Goal: Task Accomplishment & Management: Complete application form

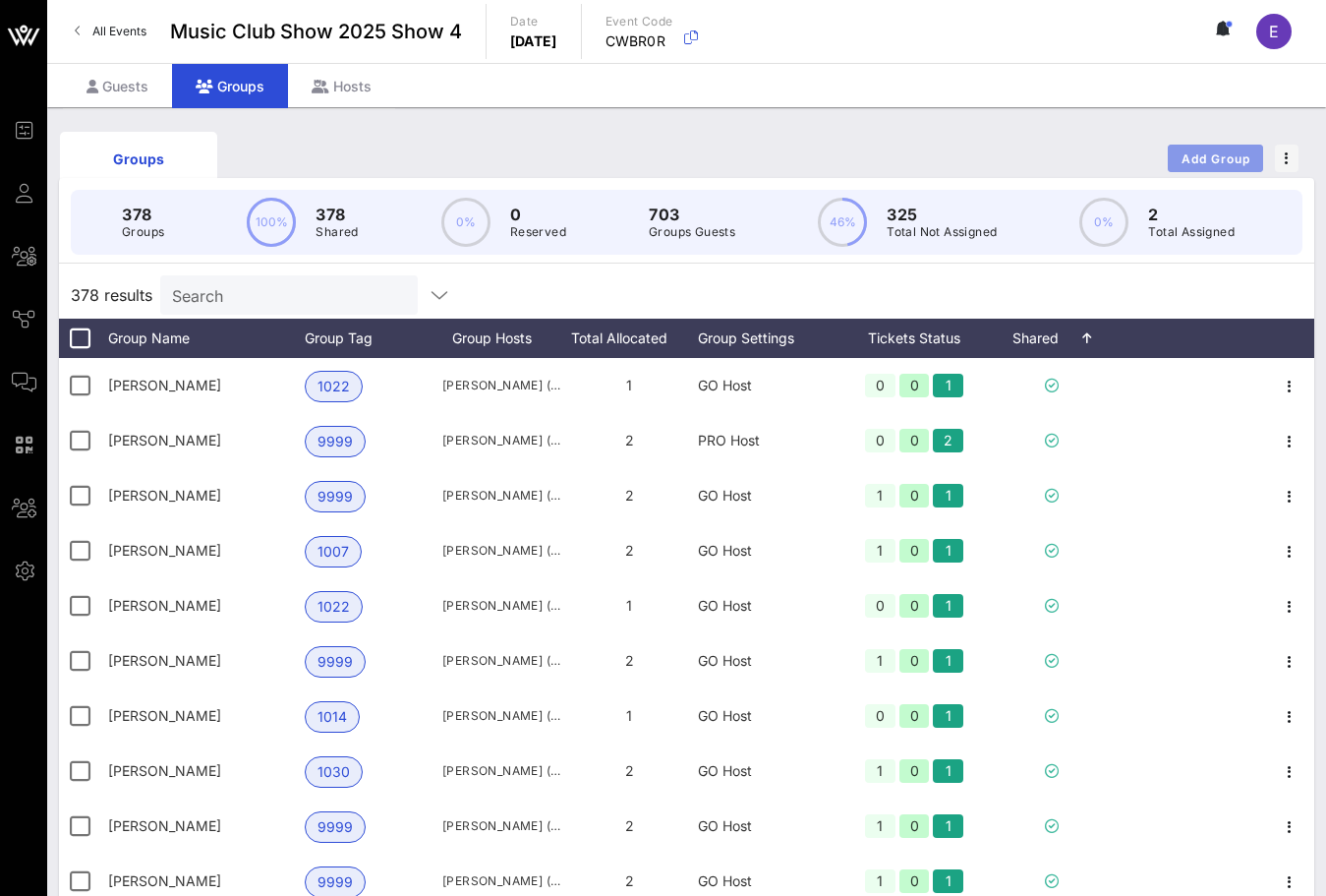
click at [1234, 162] on span "Add Group" at bounding box center [1216, 158] width 71 height 15
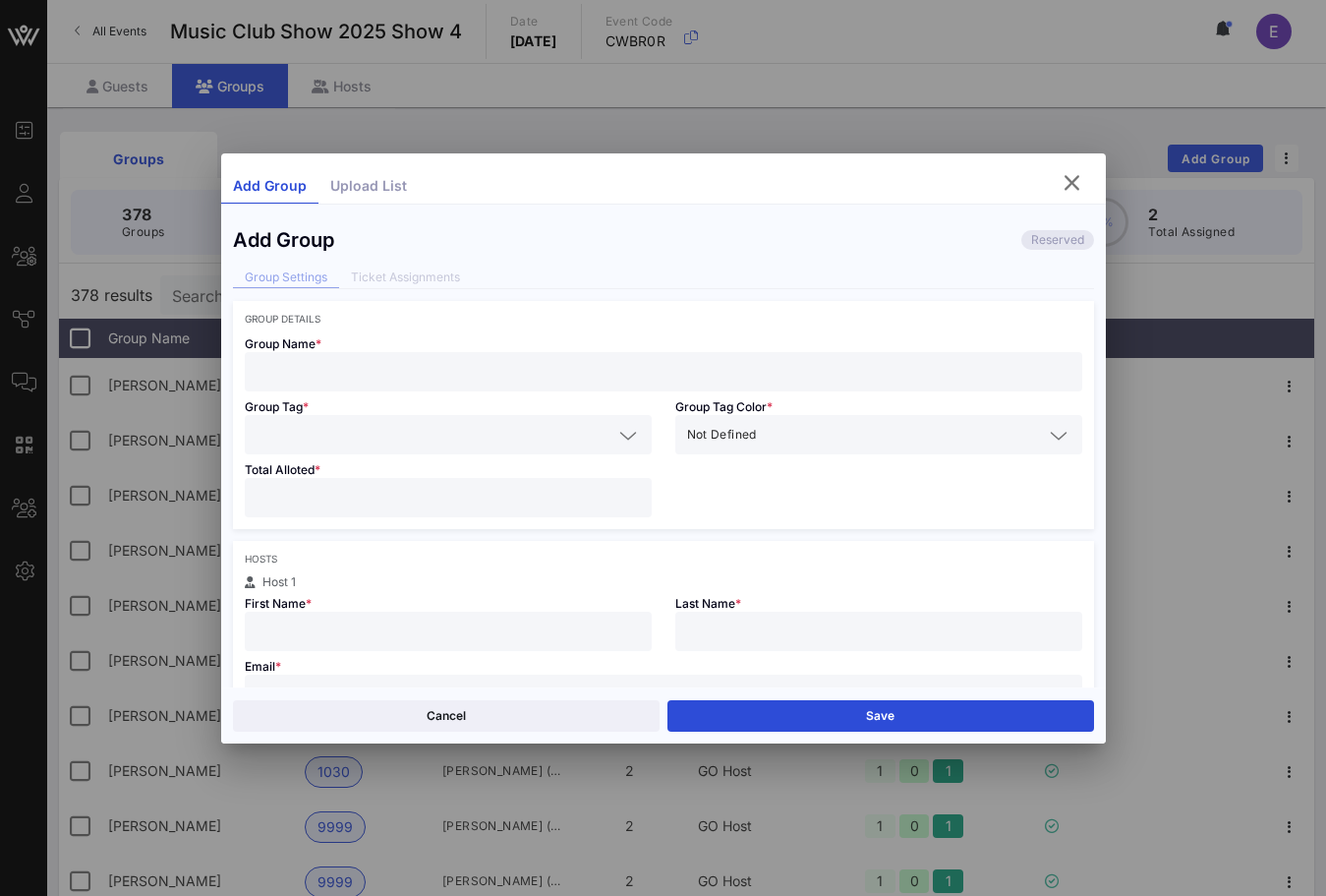
click at [828, 123] on div at bounding box center [663, 448] width 1326 height 896
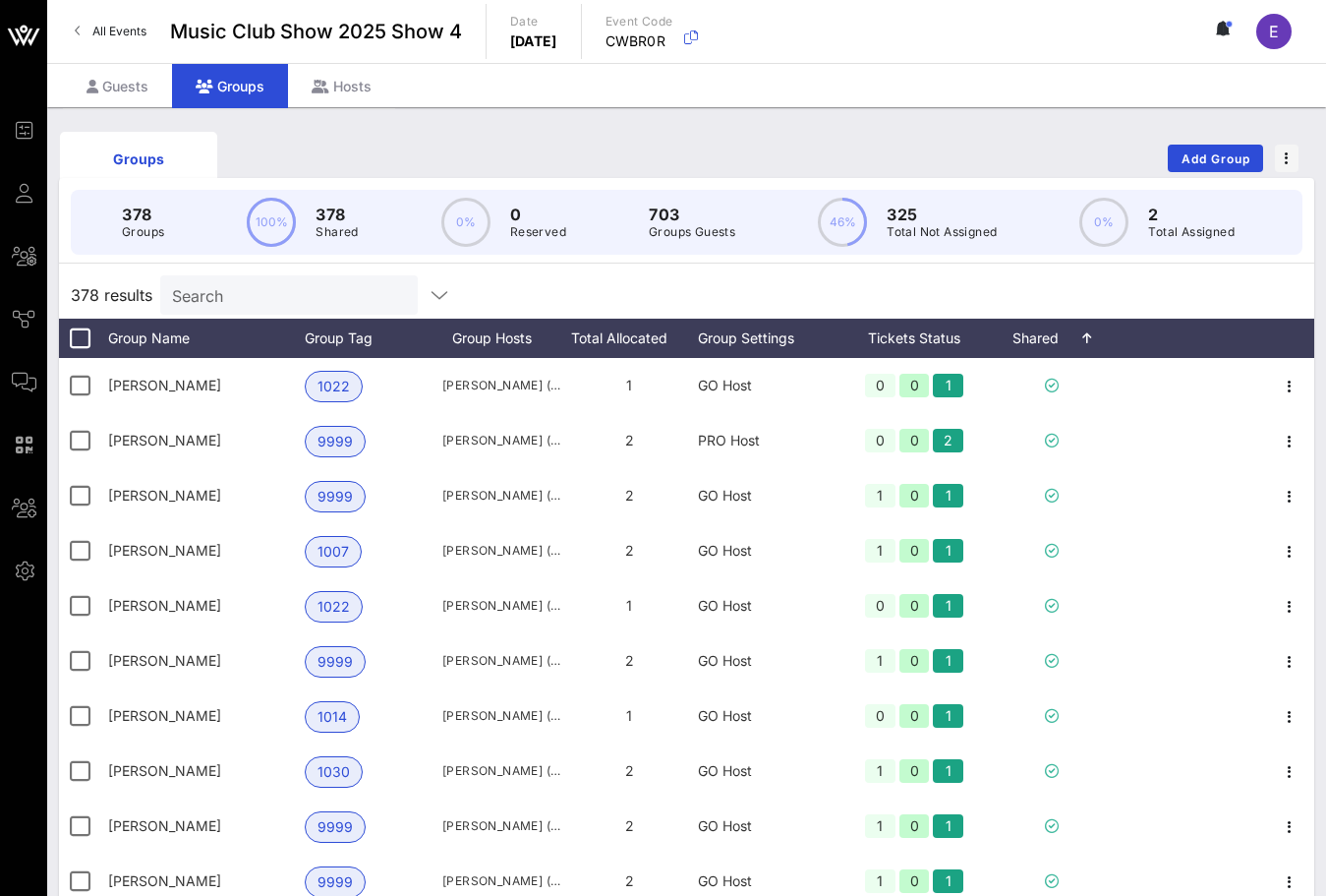
click at [110, 26] on span "All Events" at bounding box center [119, 31] width 54 height 15
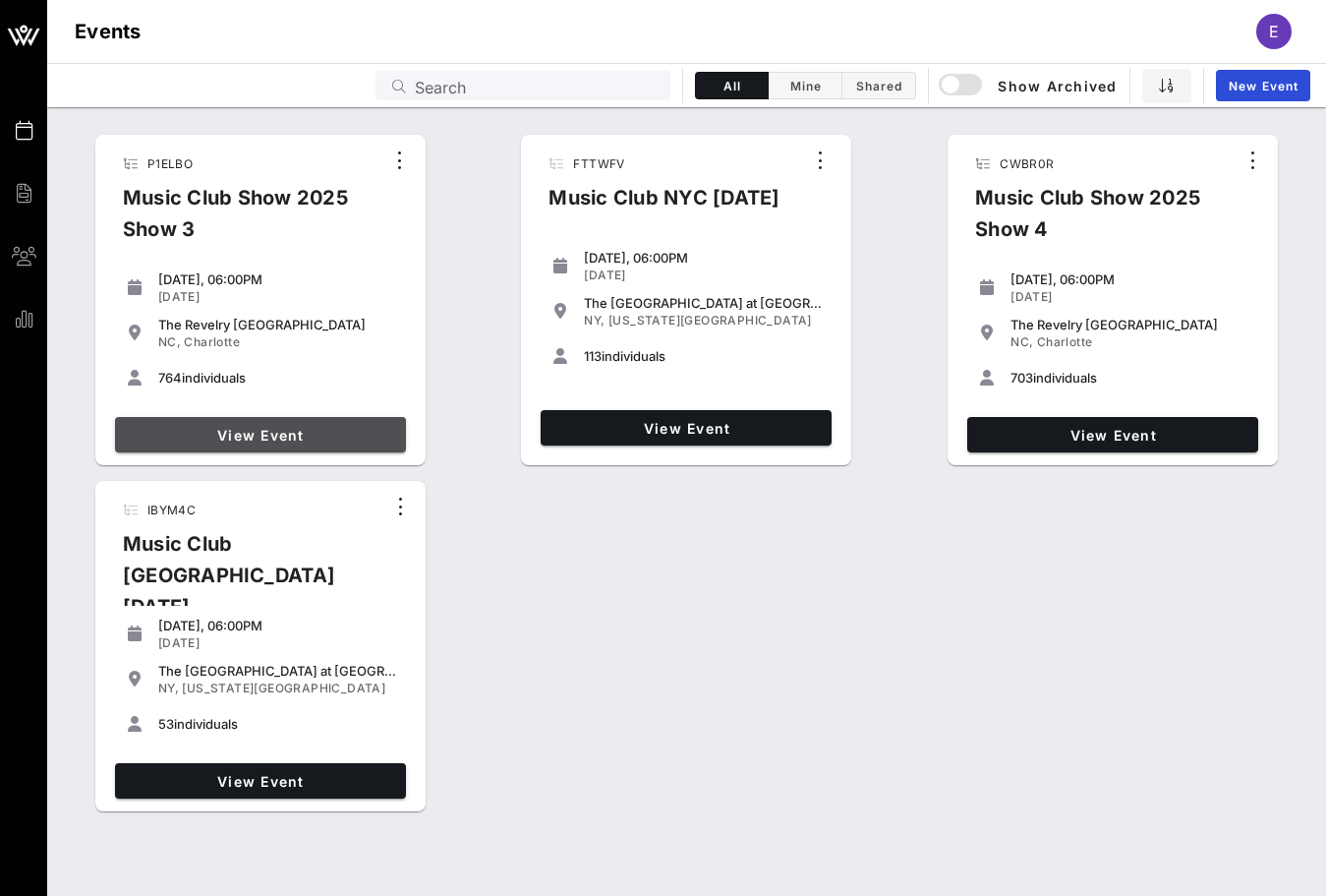
click at [330, 429] on span "View Event" at bounding box center [260, 435] width 275 height 17
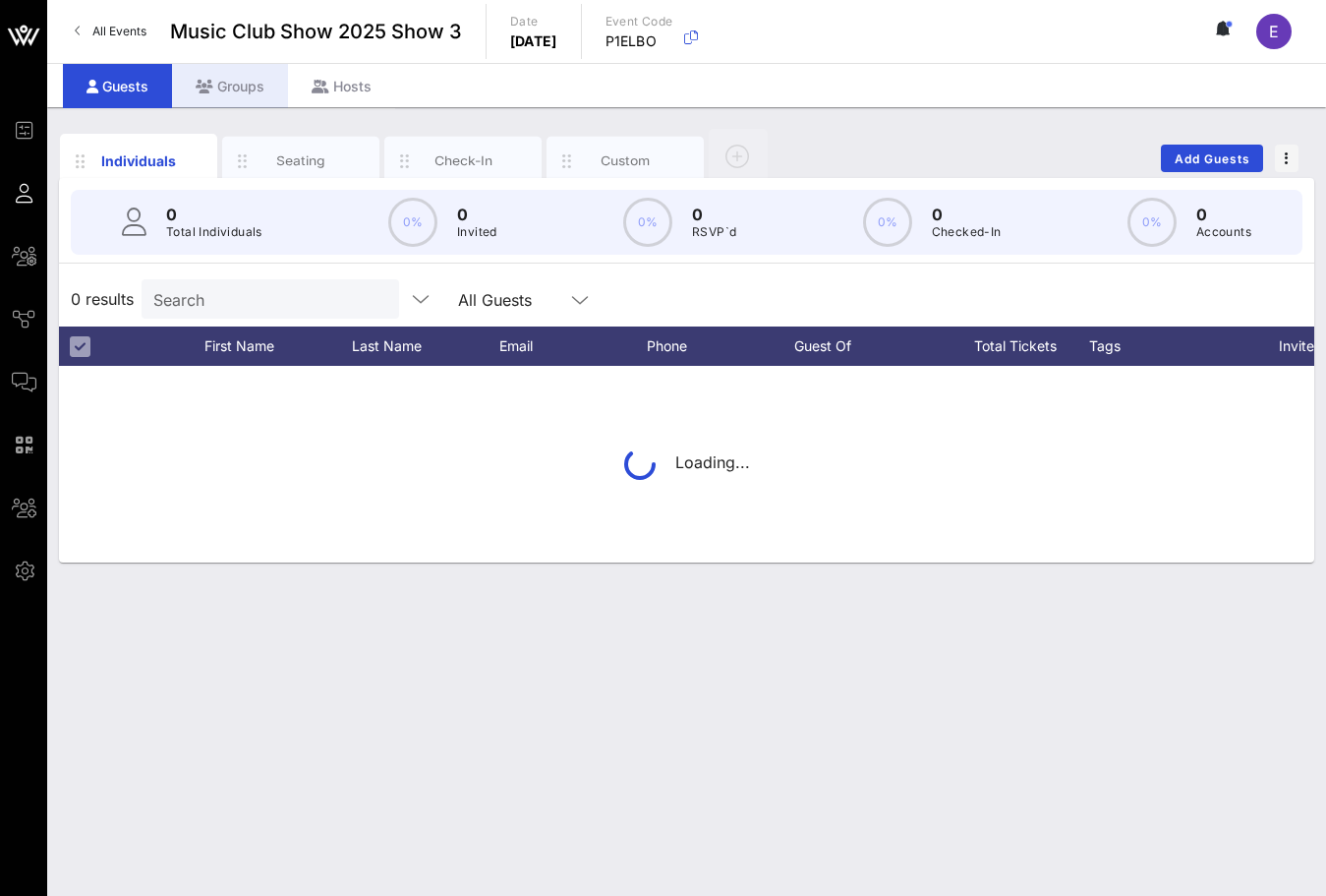
click at [259, 91] on div "Groups" at bounding box center [230, 86] width 116 height 44
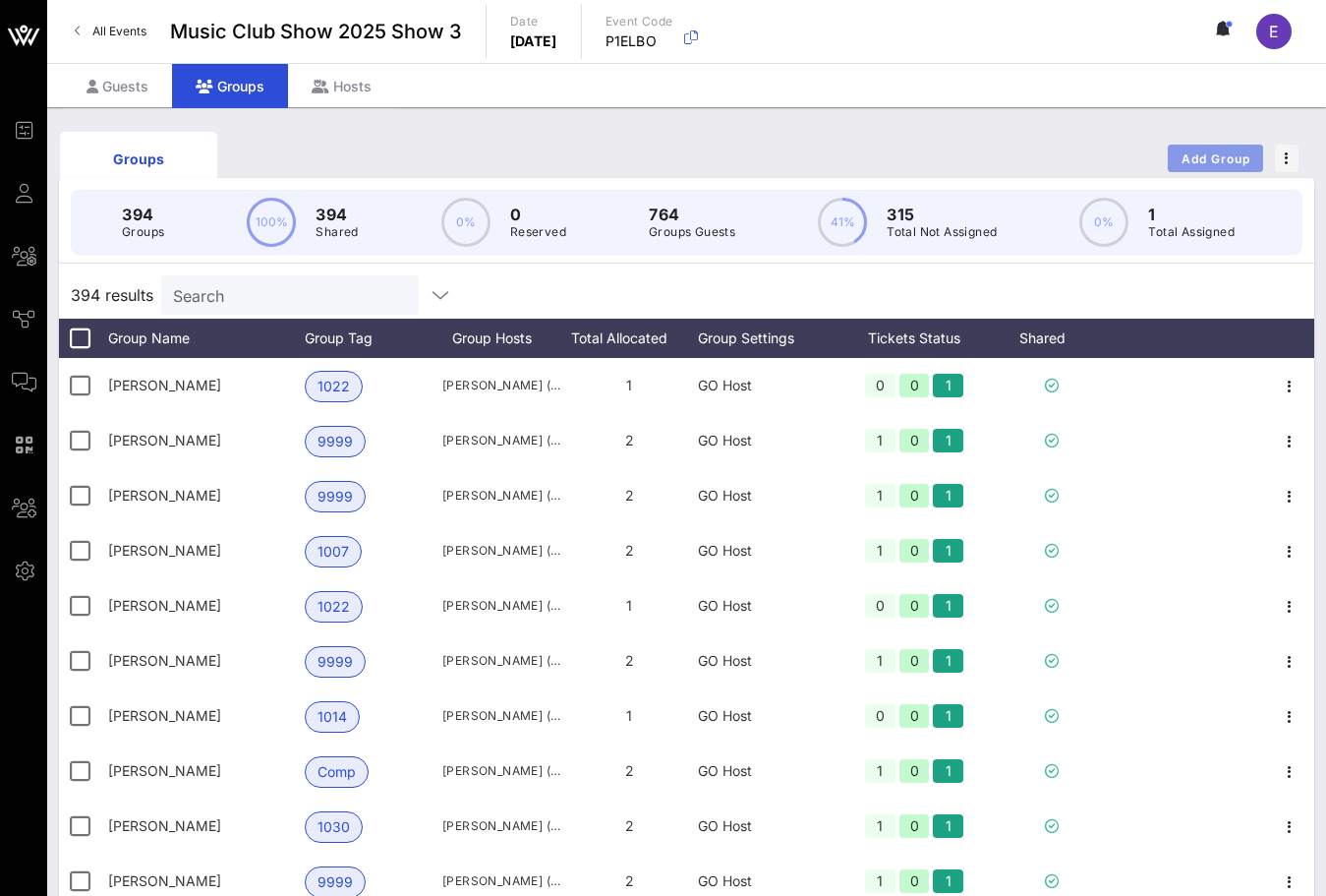
click at [1194, 151] on span "Add Group" at bounding box center [1216, 158] width 71 height 15
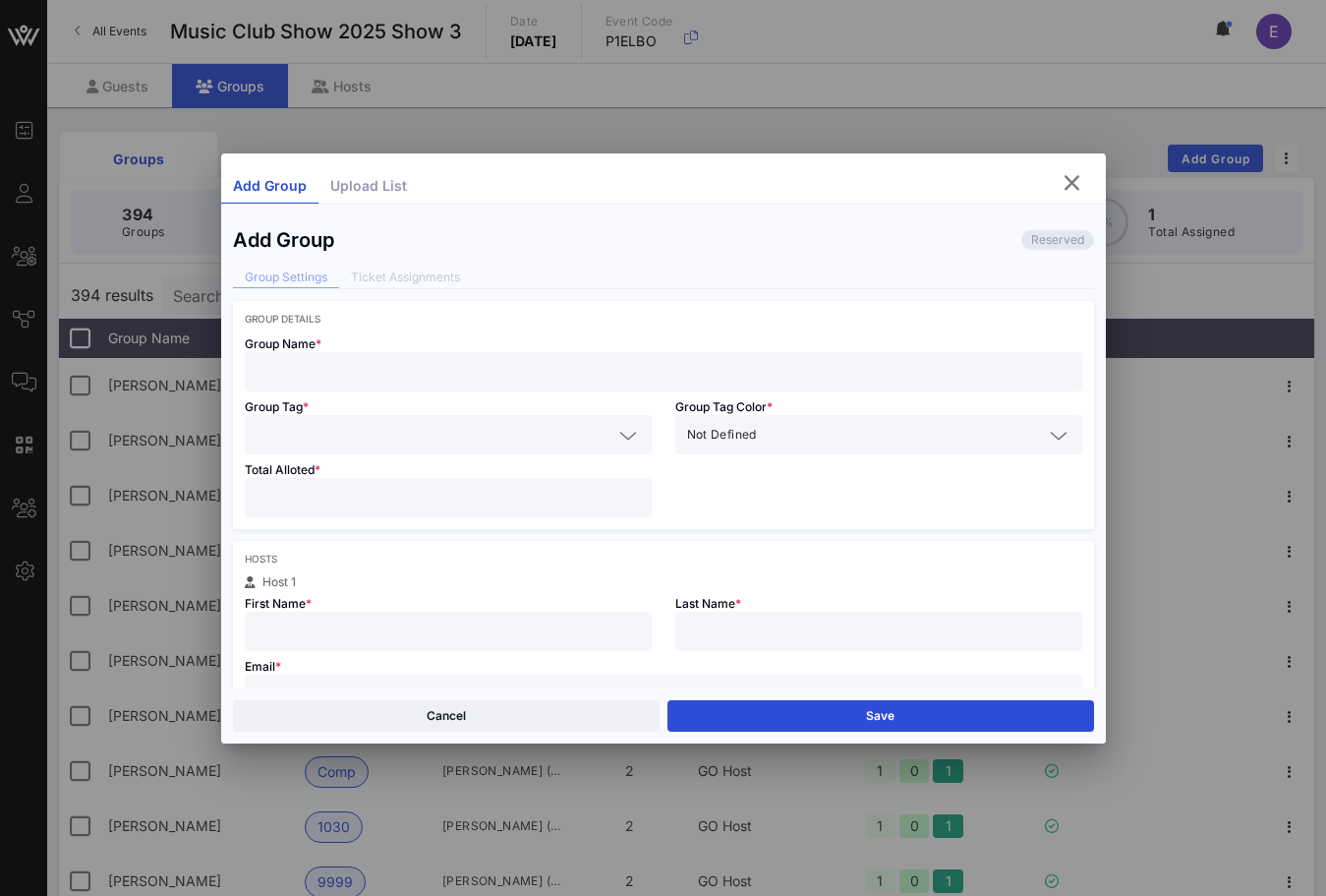
click at [797, 367] on input "text" at bounding box center [663, 372] width 814 height 26
type input "[PERSON_NAME]"
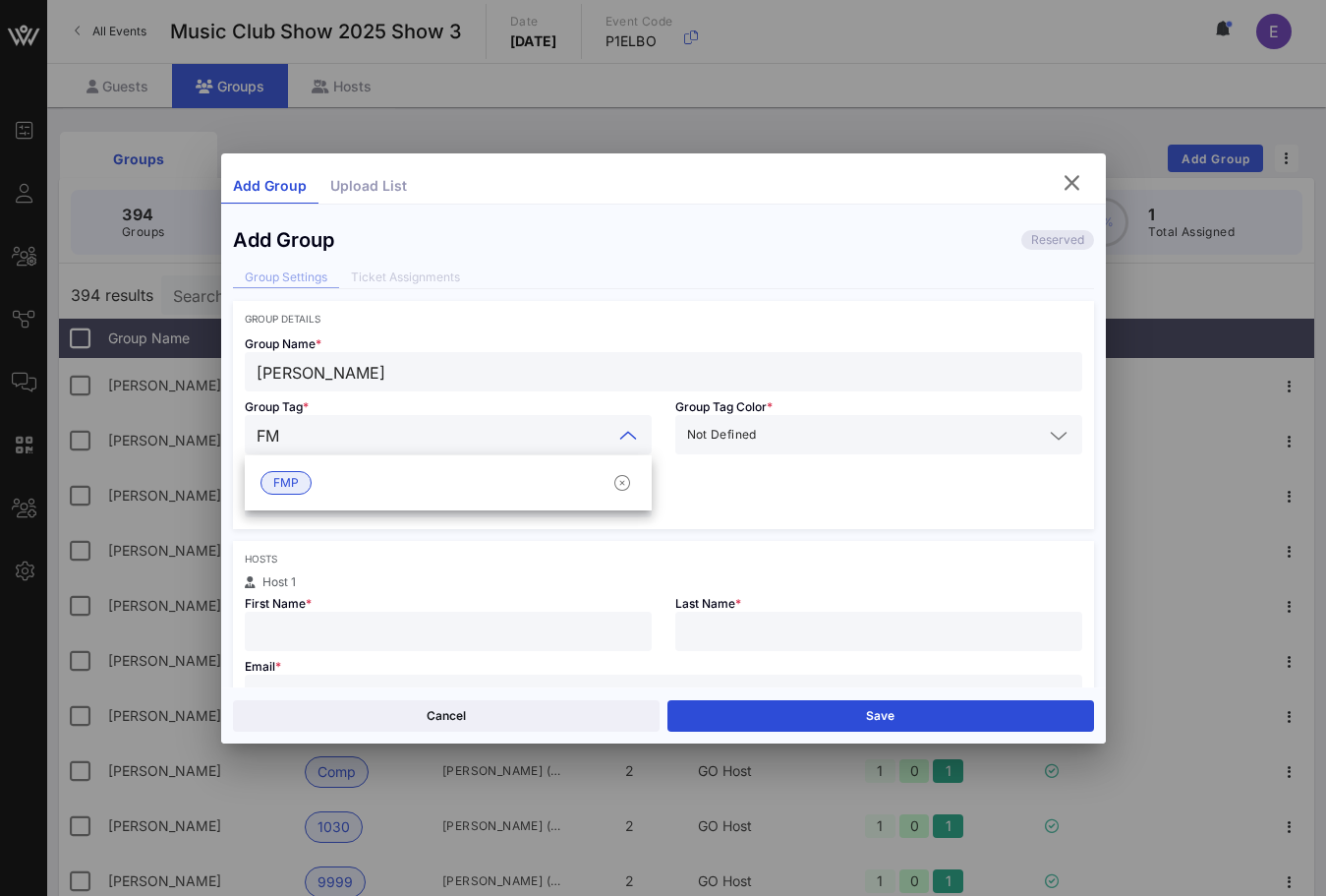
type input "FMP"
click at [468, 450] on div "FMP" at bounding box center [448, 435] width 384 height 39
click at [468, 467] on div "FMP" at bounding box center [448, 483] width 407 height 39
click at [450, 478] on div at bounding box center [448, 497] width 384 height 39
click at [450, 494] on input "number" at bounding box center [448, 497] width 384 height 26
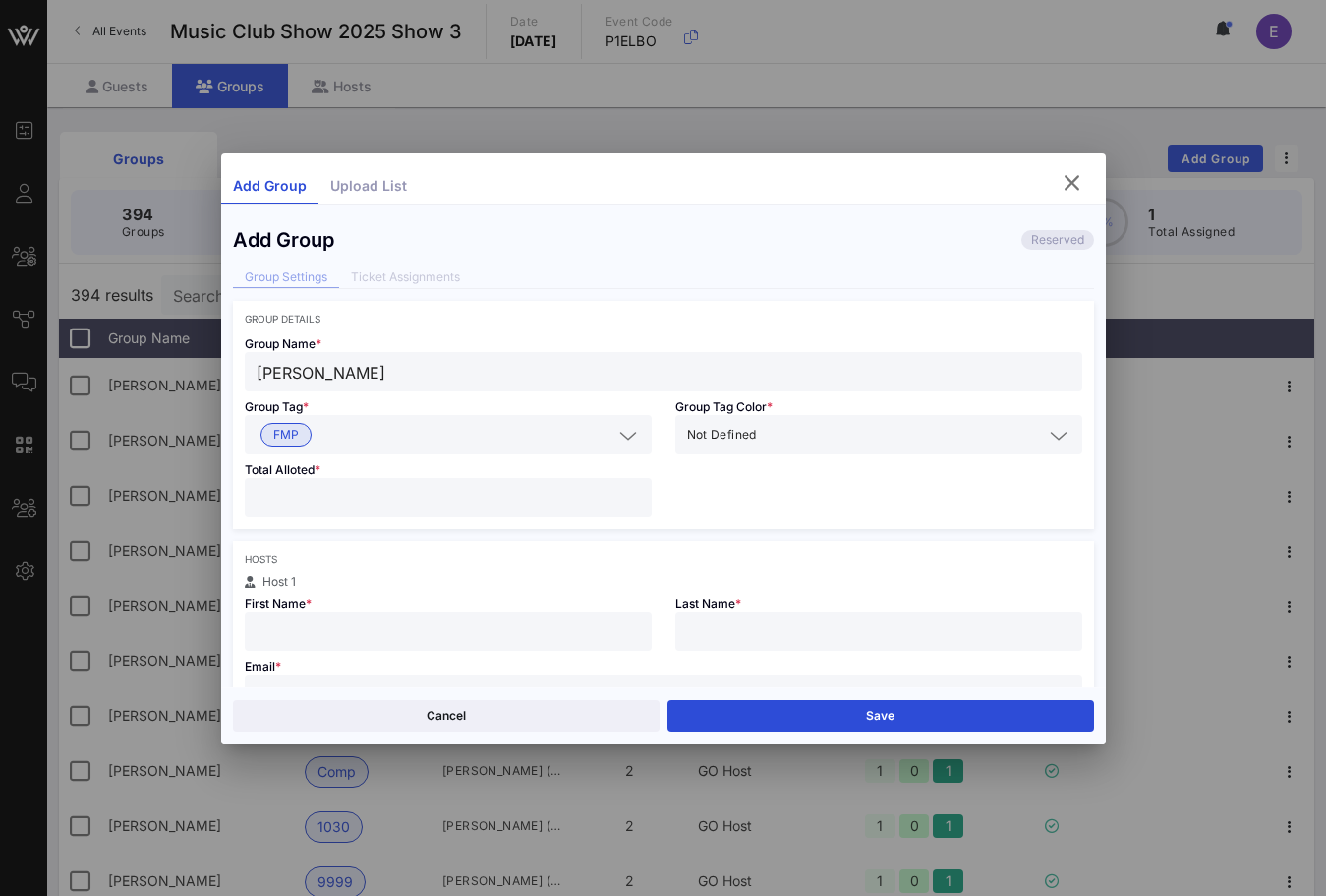
type input "*"
click at [394, 611] on div "First Name *" at bounding box center [448, 620] width 430 height 63
click at [370, 642] on input "text" at bounding box center [448, 632] width 384 height 26
type input "[PERSON_NAME]"
type input "Green"
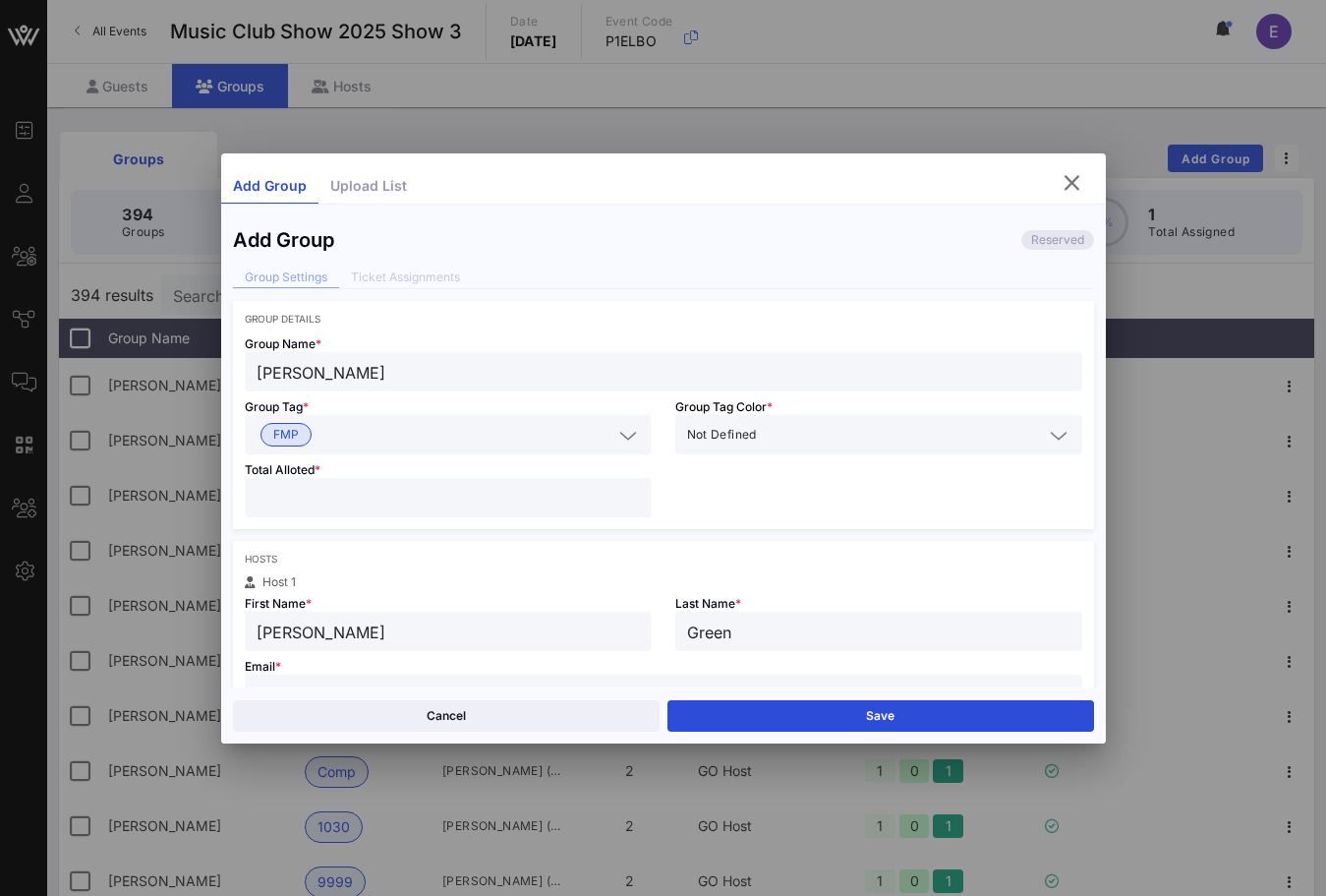
scroll to position [20, 0]
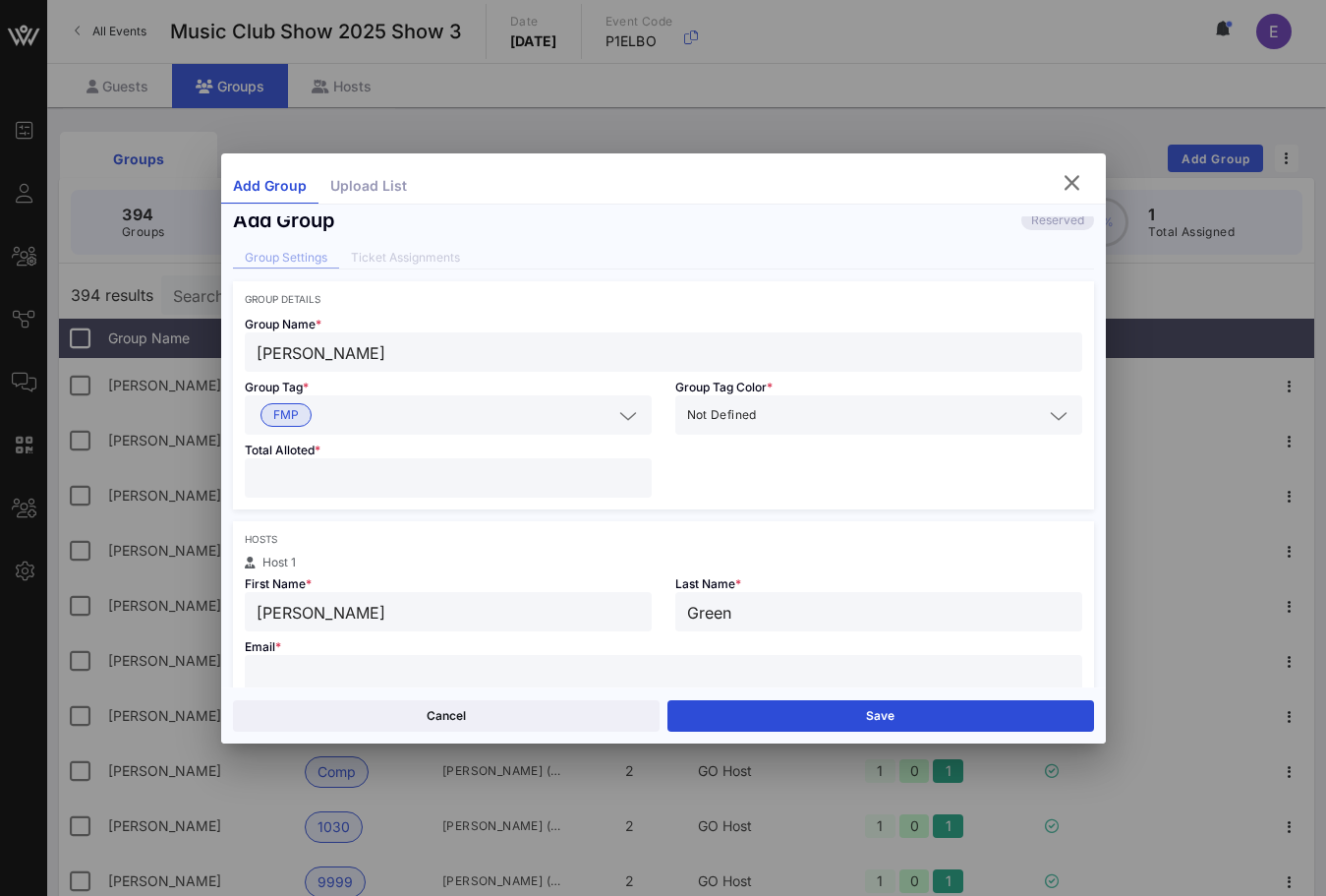
paste input "[EMAIL_ADDRESS][DOMAIN_NAME]"
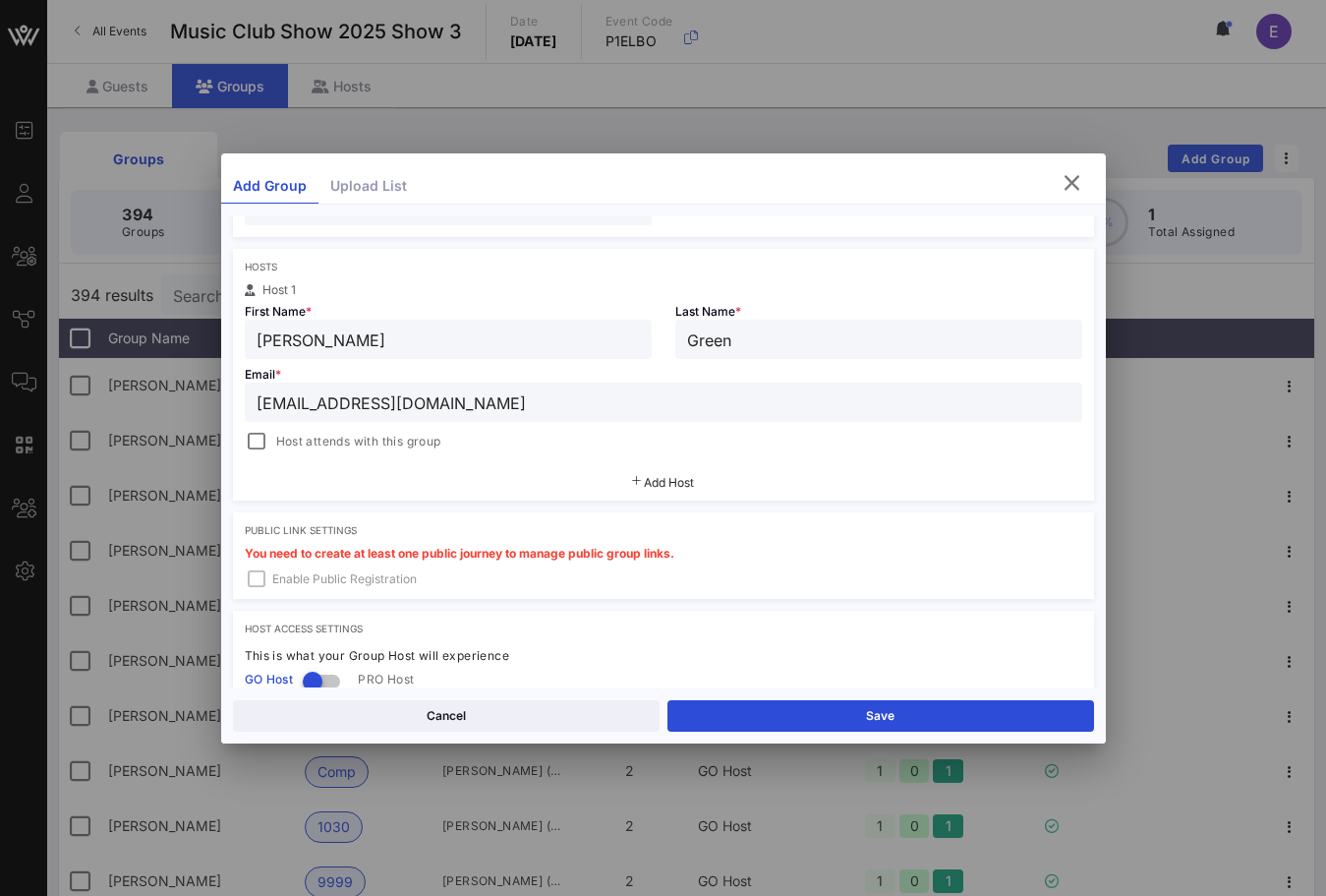
scroll to position [451, 0]
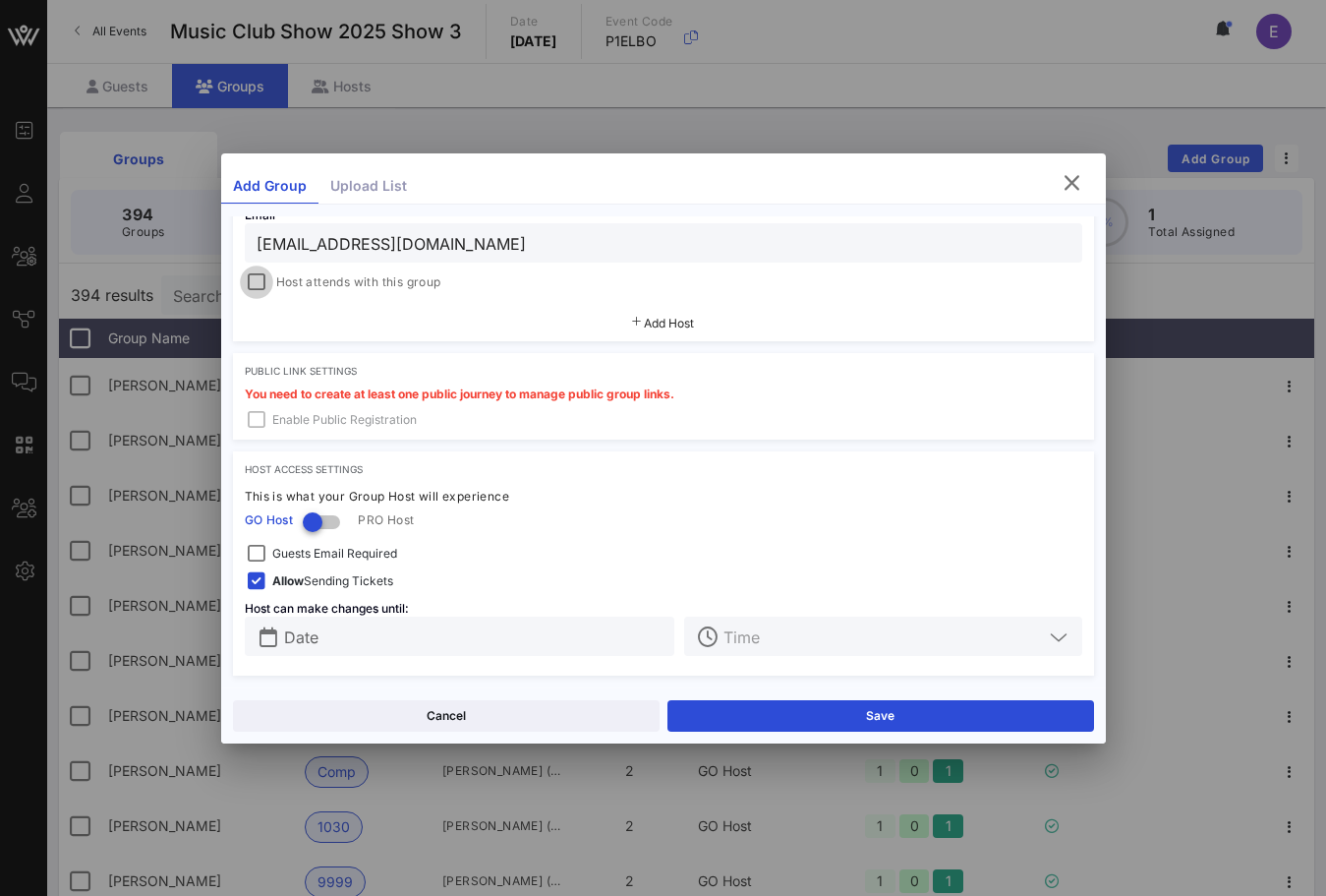
type input "[EMAIL_ADDRESS][DOMAIN_NAME]"
click at [262, 272] on div at bounding box center [257, 282] width 28 height 28
click at [794, 716] on button "Save" at bounding box center [881, 716] width 427 height 32
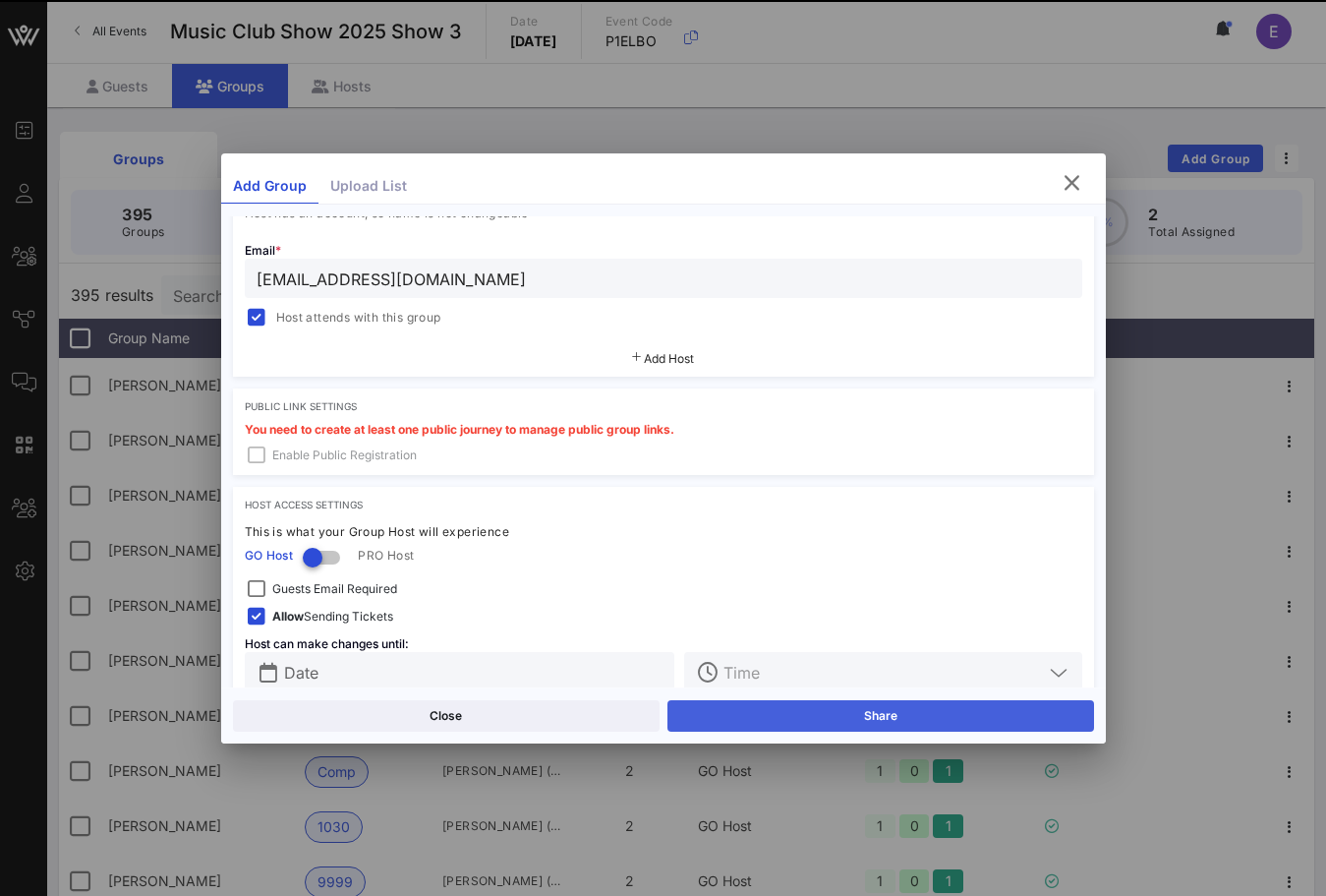
scroll to position [486, 0]
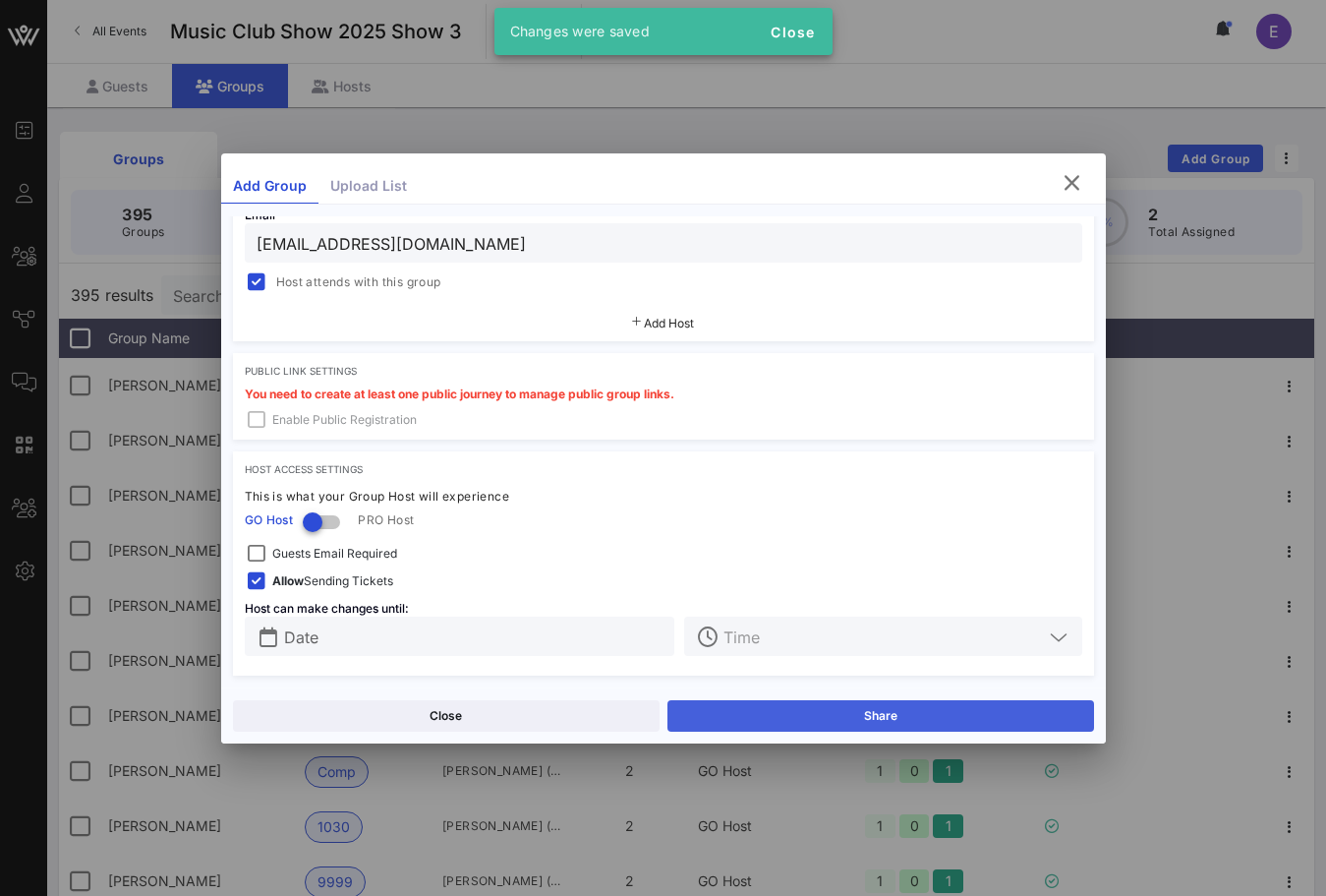
click at [793, 714] on button "Share" at bounding box center [881, 716] width 427 height 32
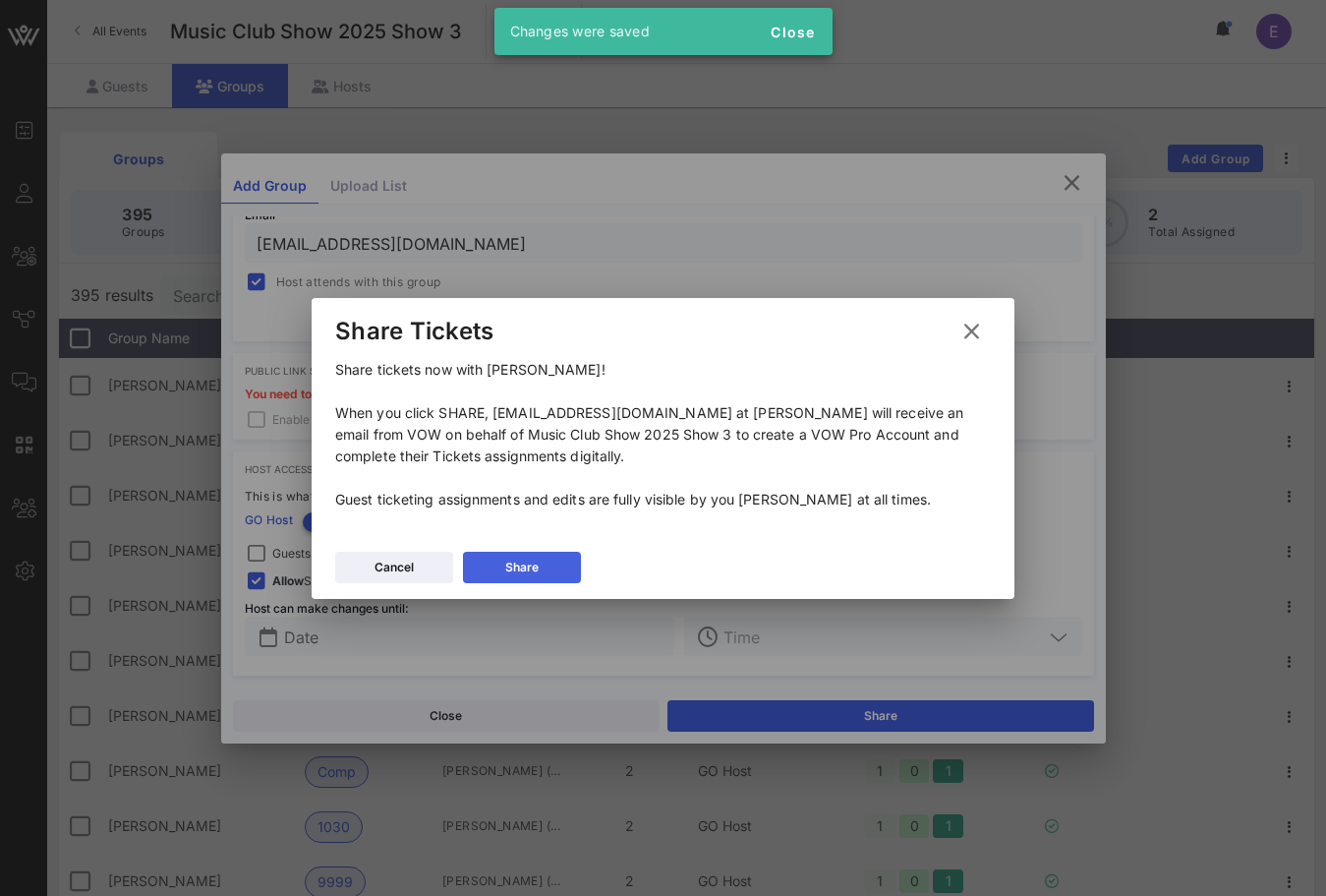
click at [533, 552] on button "Share" at bounding box center [522, 567] width 118 height 32
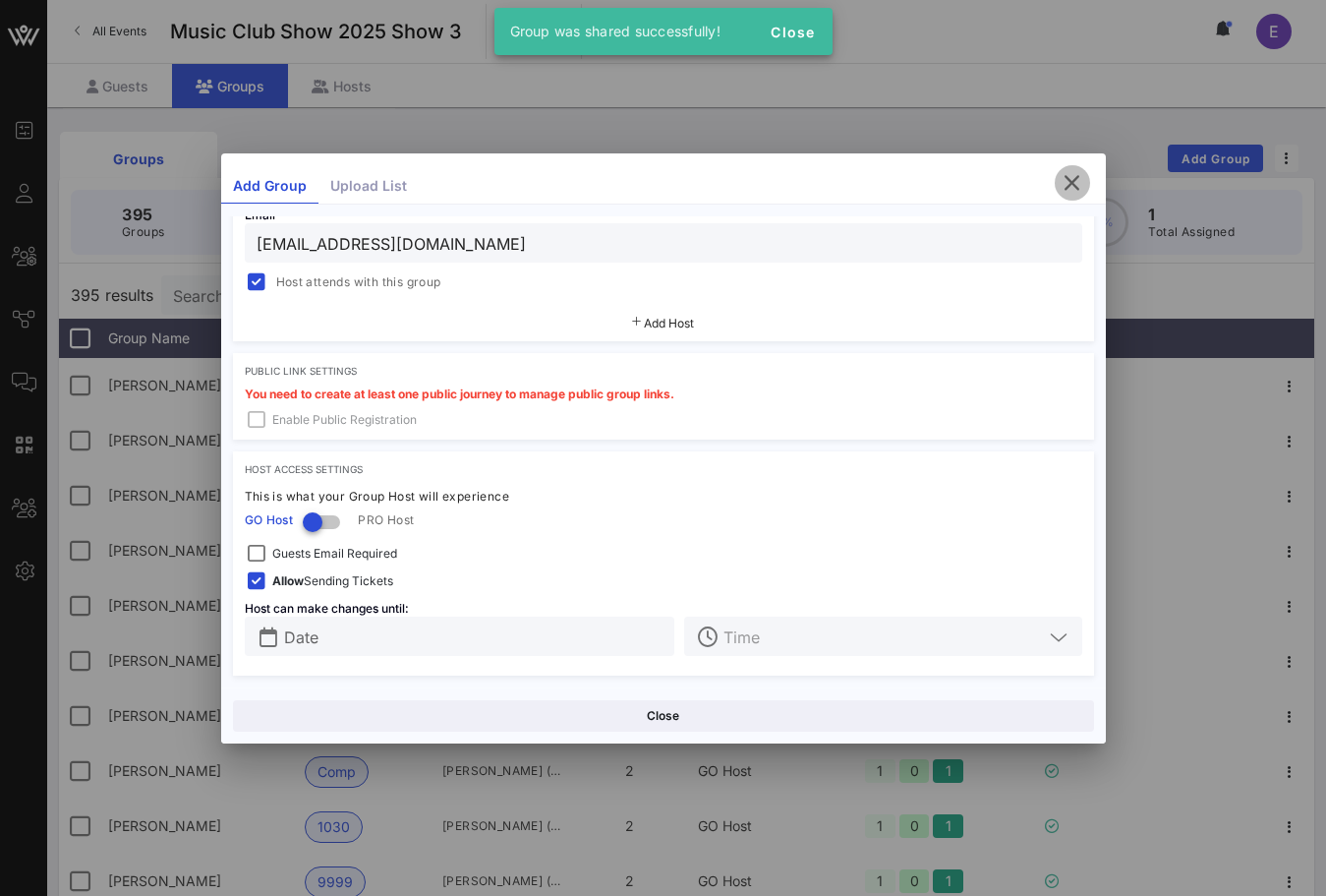
click at [1077, 172] on icon "button" at bounding box center [1072, 183] width 24 height 24
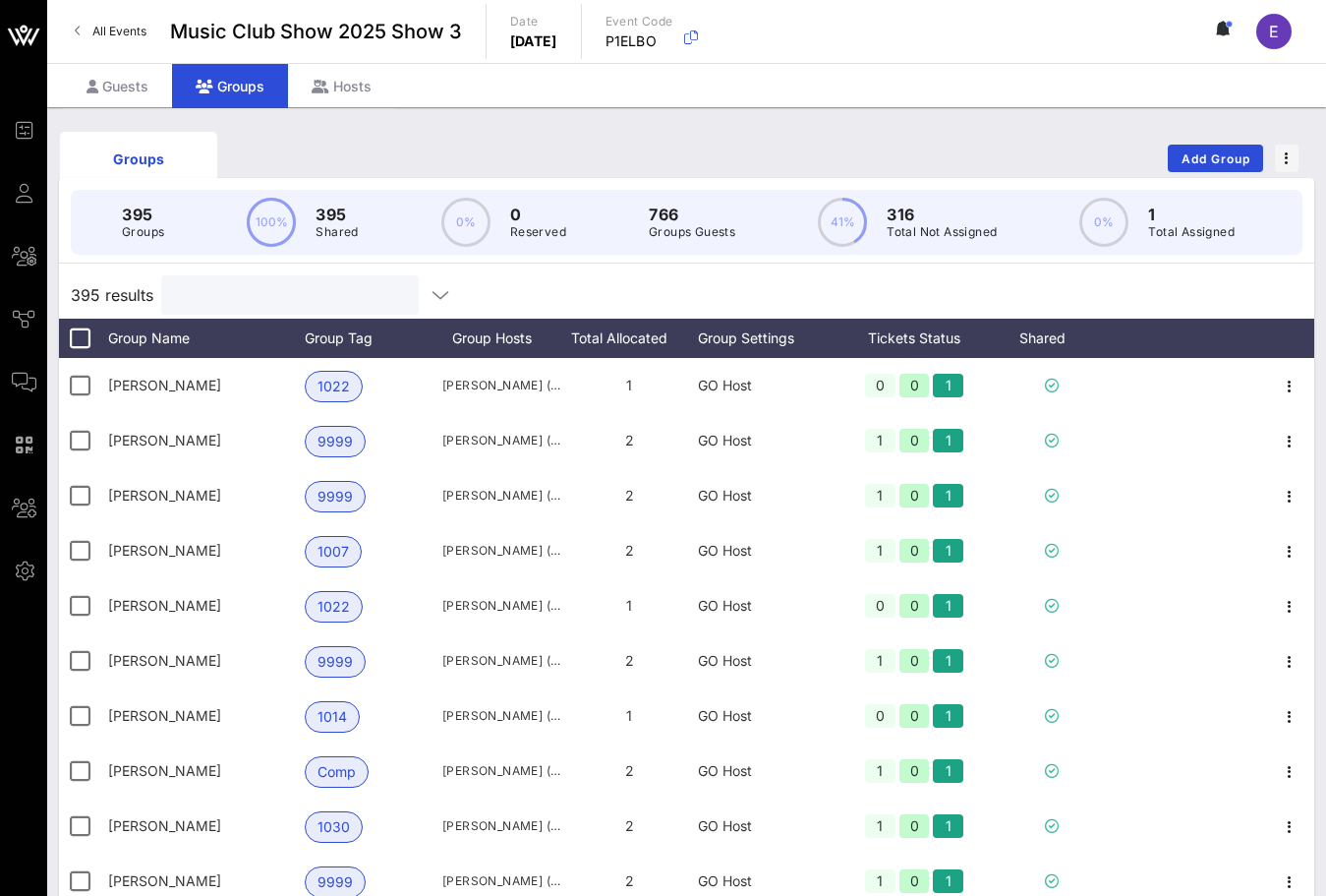
click at [297, 301] on input "text" at bounding box center [287, 295] width 230 height 26
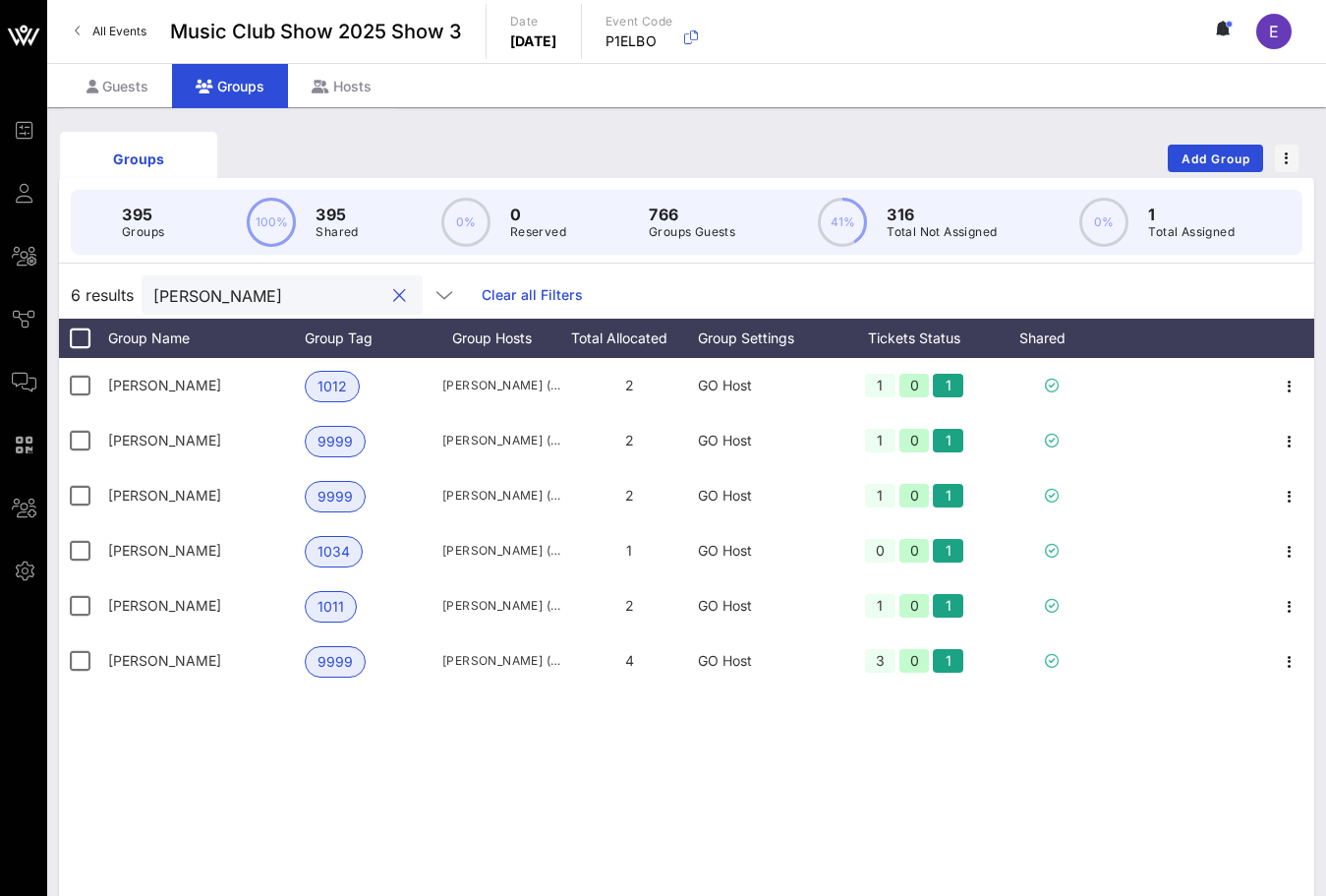
type input "[PERSON_NAME]"
click at [137, 35] on span "All Events" at bounding box center [119, 31] width 54 height 15
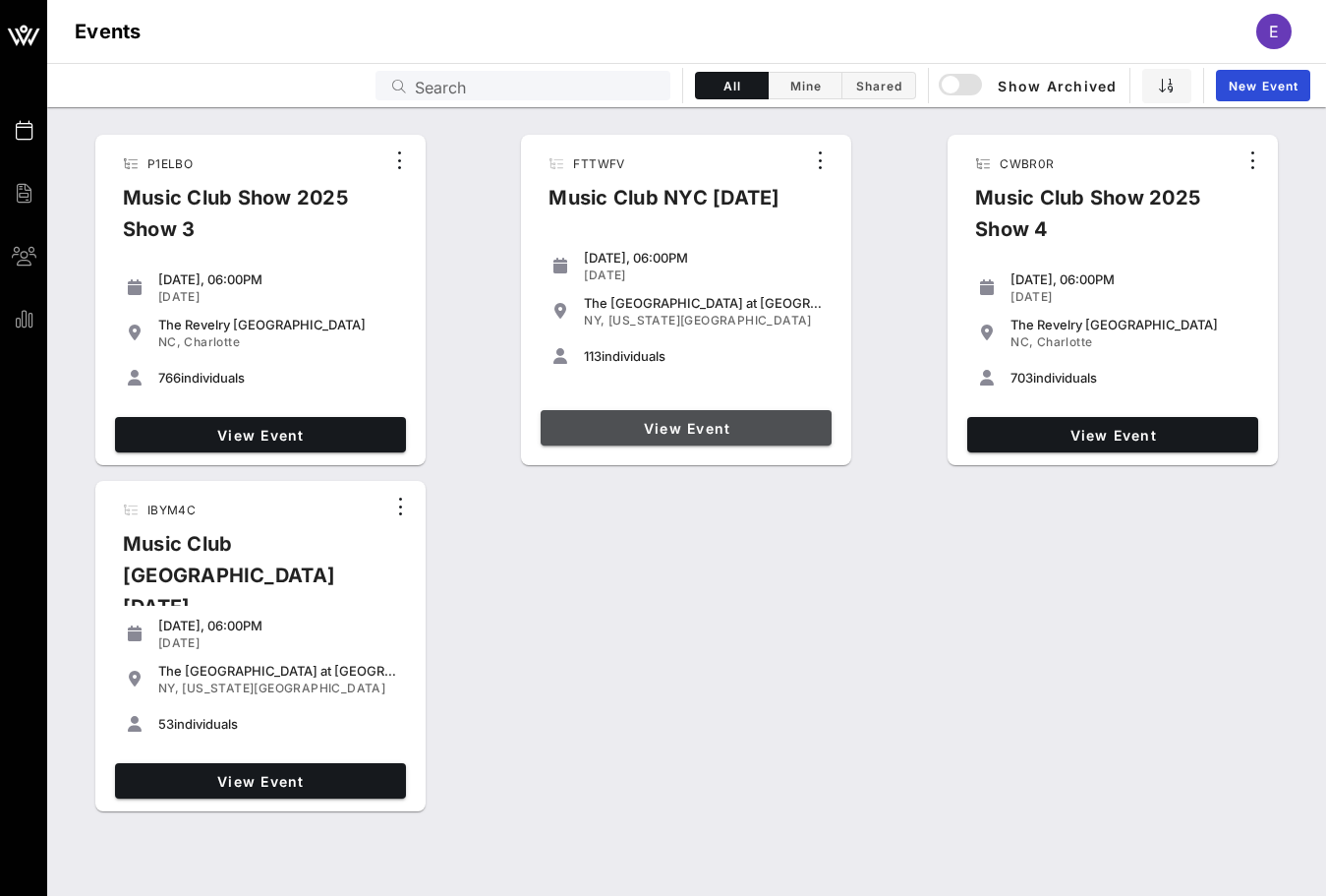
click at [656, 411] on link "View Event" at bounding box center [686, 428] width 291 height 36
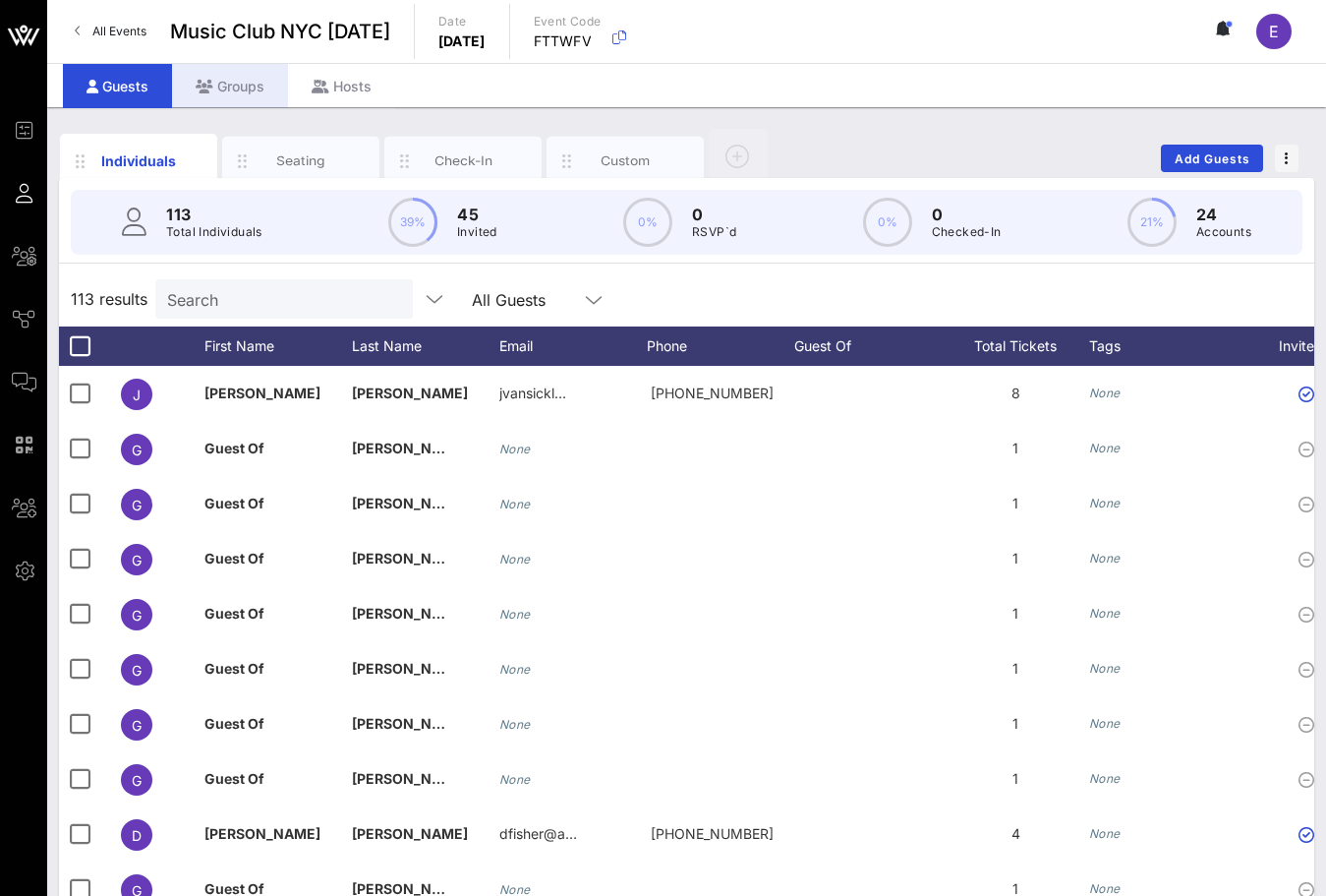
click at [230, 86] on div "Groups" at bounding box center [230, 86] width 116 height 44
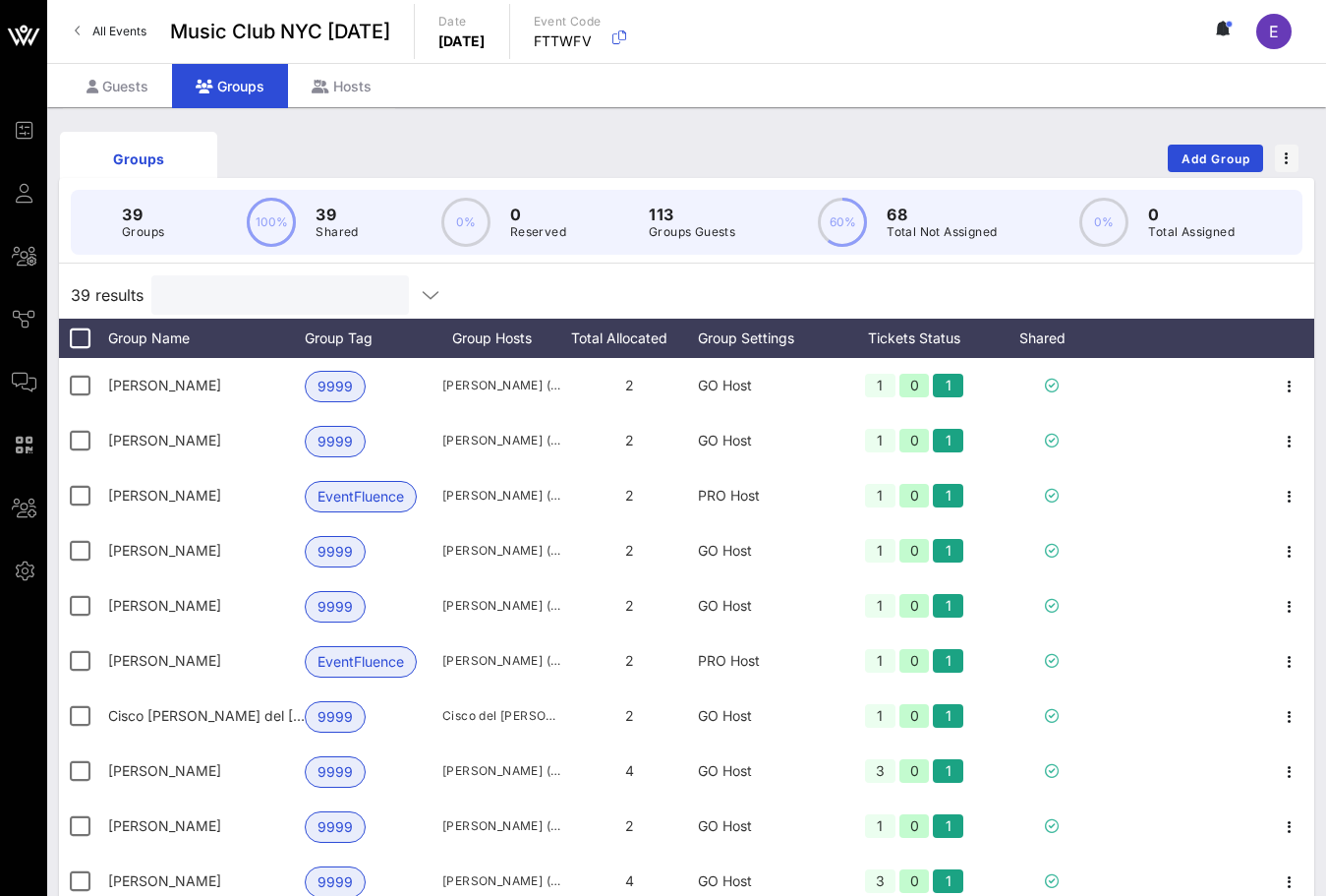
click at [223, 285] on input "text" at bounding box center [277, 295] width 230 height 26
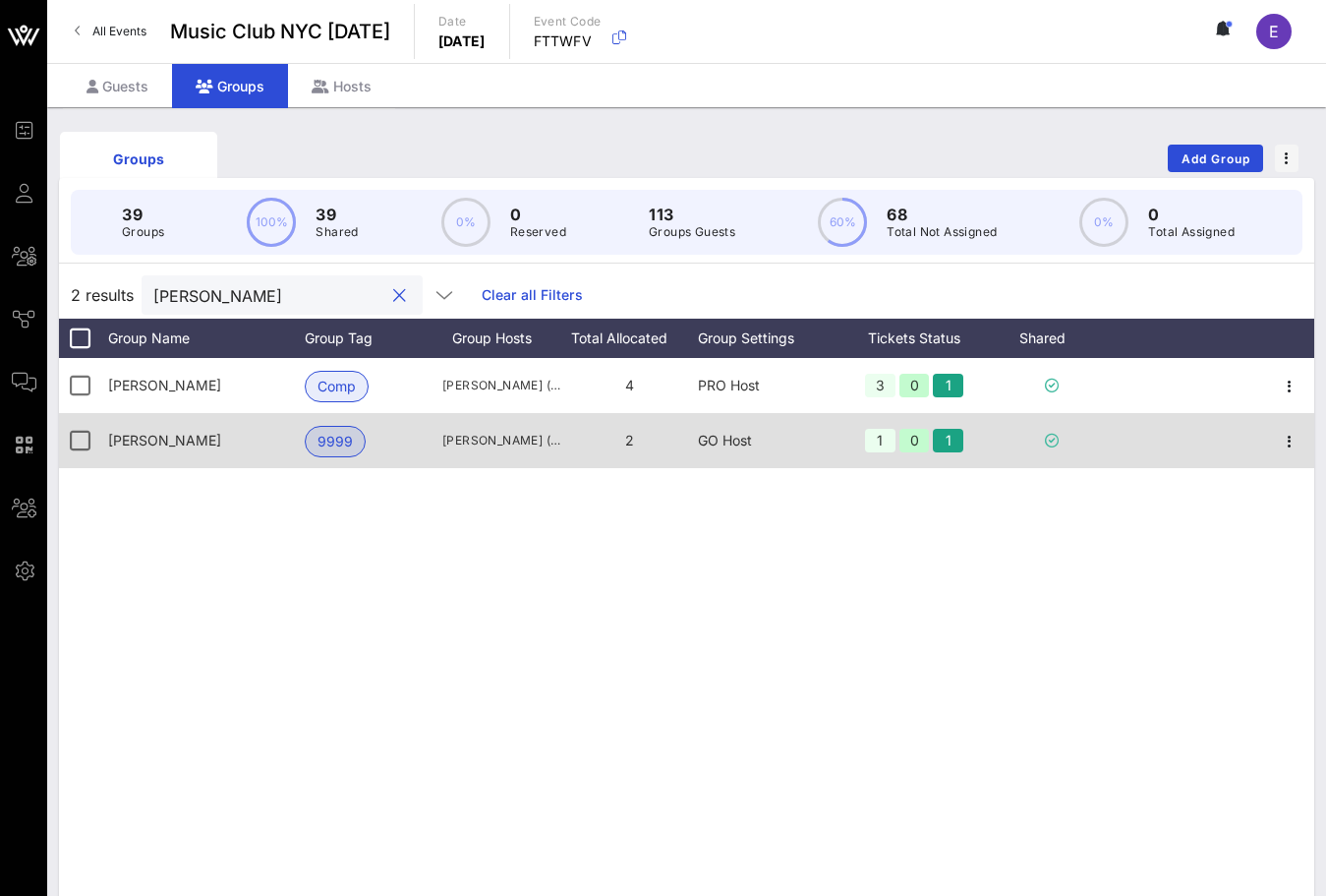
type input "[PERSON_NAME]"
click at [229, 427] on div "[PERSON_NAME]" at bounding box center [206, 441] width 196 height 55
drag, startPoint x: 612, startPoint y: 443, endPoint x: 1021, endPoint y: 444, distance: 409.0
click at [1021, 445] on div "[PERSON_NAME] 9999 [PERSON_NAME] ([EMAIL_ADDRESS][DOMAIN_NAME]) 2 GO Host 1 0 1" at bounding box center [687, 441] width 1256 height 55
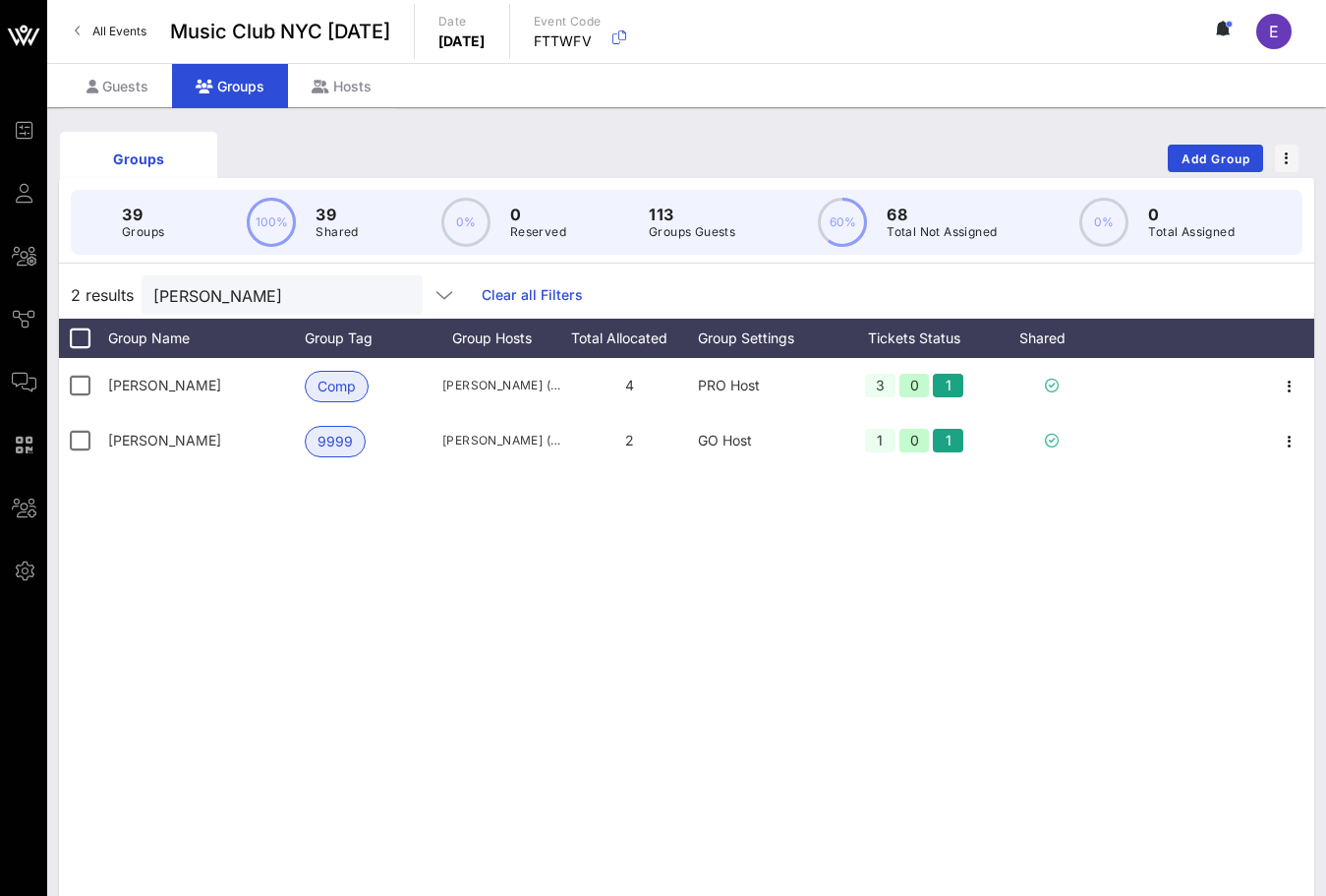
click at [830, 592] on div "[PERSON_NAME] Comp [PERSON_NAME] ([EMAIL_ADDRESS][DOMAIN_NAME]) 4 PRO Host 3 0 …" at bounding box center [687, 653] width 1256 height 590
